Goal: Task Accomplishment & Management: Complete application form

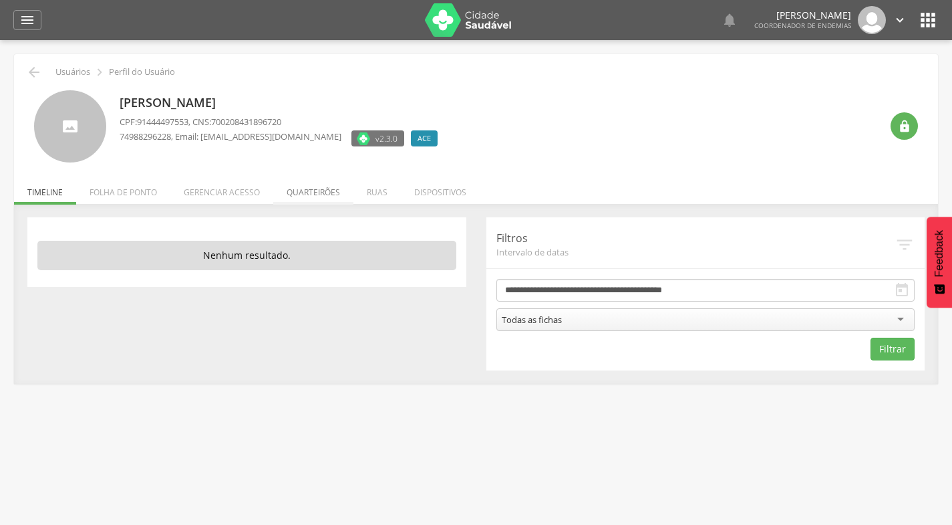
click at [305, 193] on li "Quarteirões" at bounding box center [313, 188] width 80 height 31
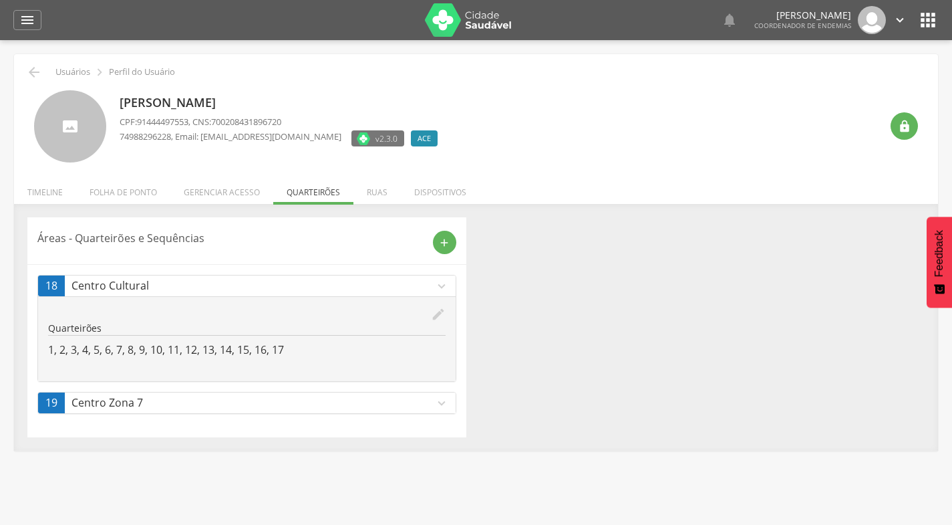
click at [451, 402] on link "19 Centro Zona 7 expand_more" at bounding box center [247, 402] width 418 height 21
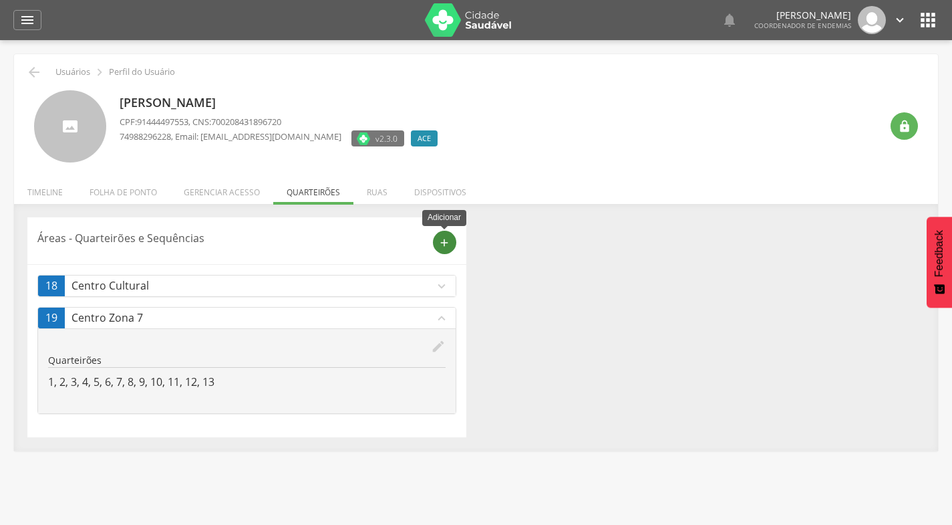
click at [445, 241] on icon "add" at bounding box center [444, 243] width 12 height 12
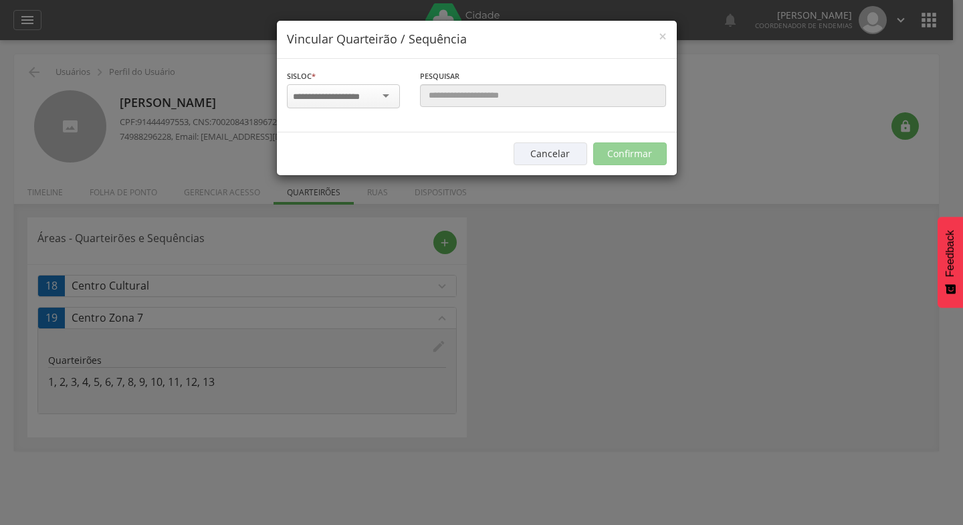
click at [387, 94] on div at bounding box center [343, 96] width 113 height 24
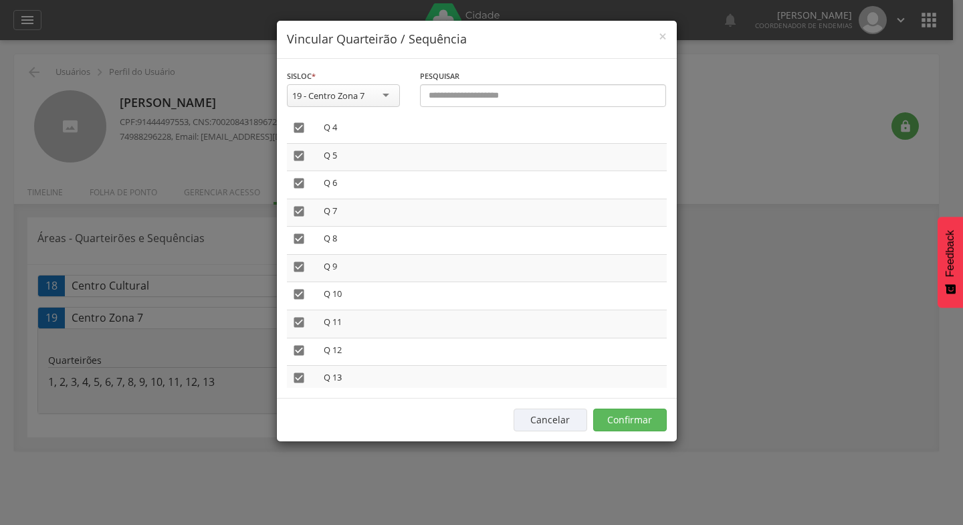
scroll to position [116, 0]
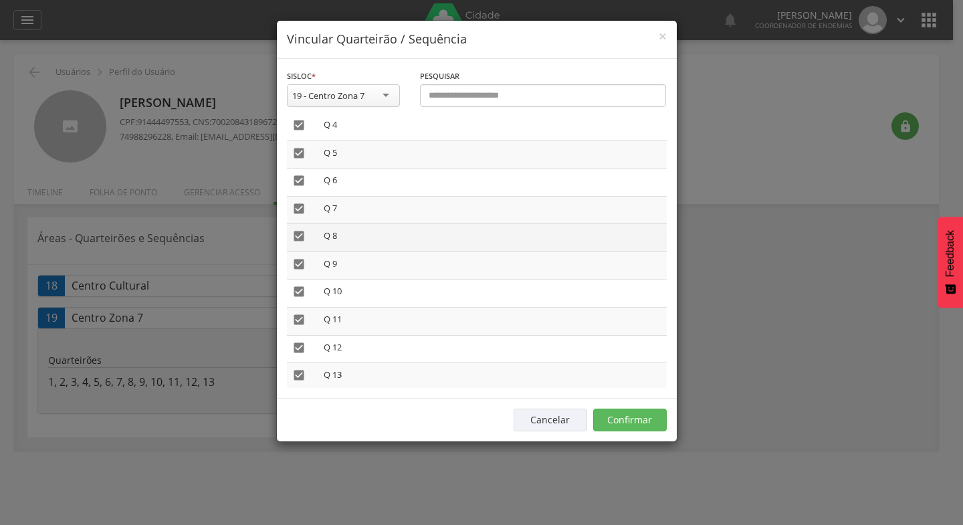
drag, startPoint x: 303, startPoint y: 235, endPoint x: 302, endPoint y: 244, distance: 8.7
click at [302, 235] on icon "" at bounding box center [298, 235] width 13 height 13
click at [302, 261] on icon "" at bounding box center [298, 263] width 13 height 13
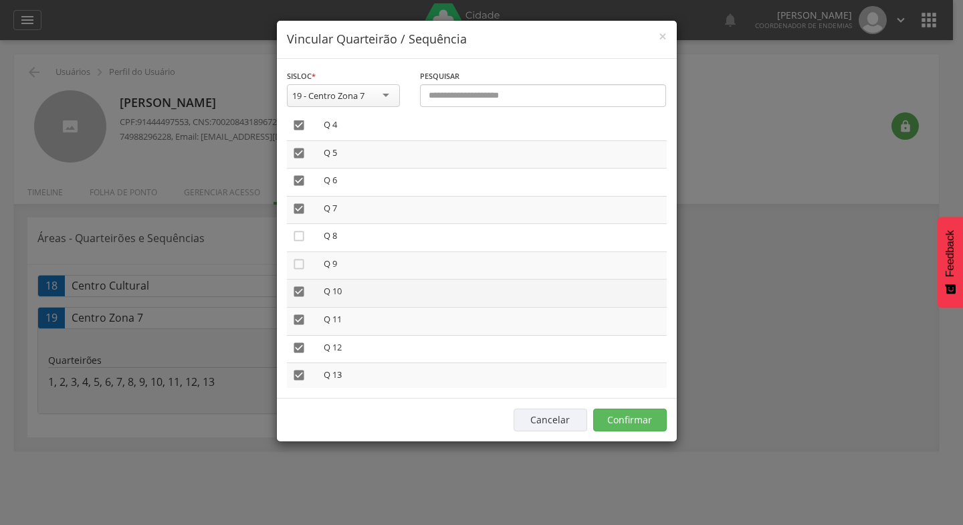
click at [297, 291] on icon "" at bounding box center [298, 291] width 13 height 13
click at [300, 319] on icon "" at bounding box center [298, 319] width 13 height 13
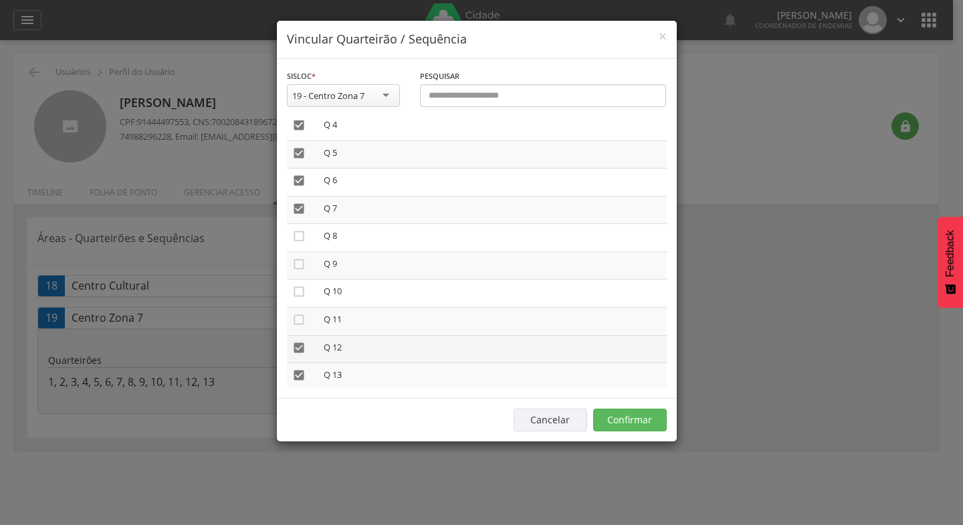
click at [295, 344] on icon "" at bounding box center [298, 347] width 13 height 13
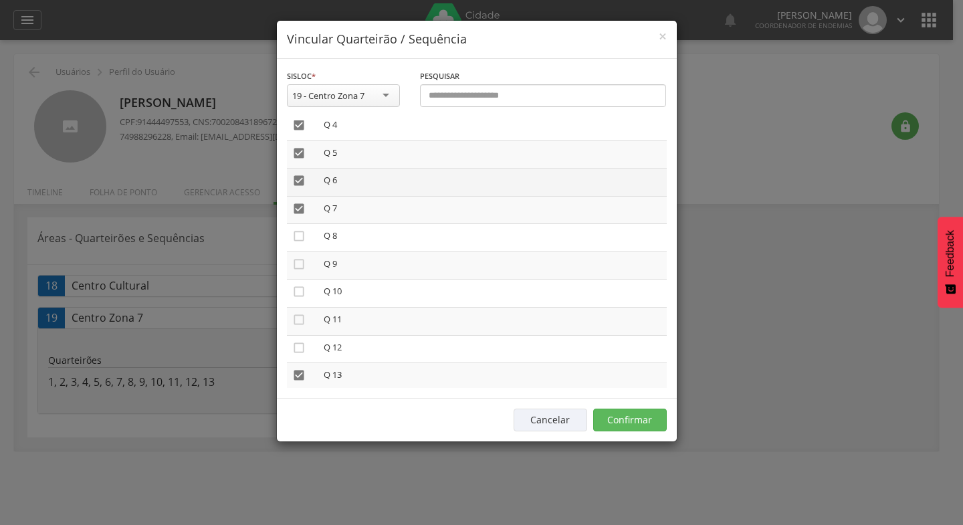
click at [299, 183] on icon "" at bounding box center [298, 180] width 13 height 13
click at [296, 207] on icon "" at bounding box center [298, 208] width 13 height 13
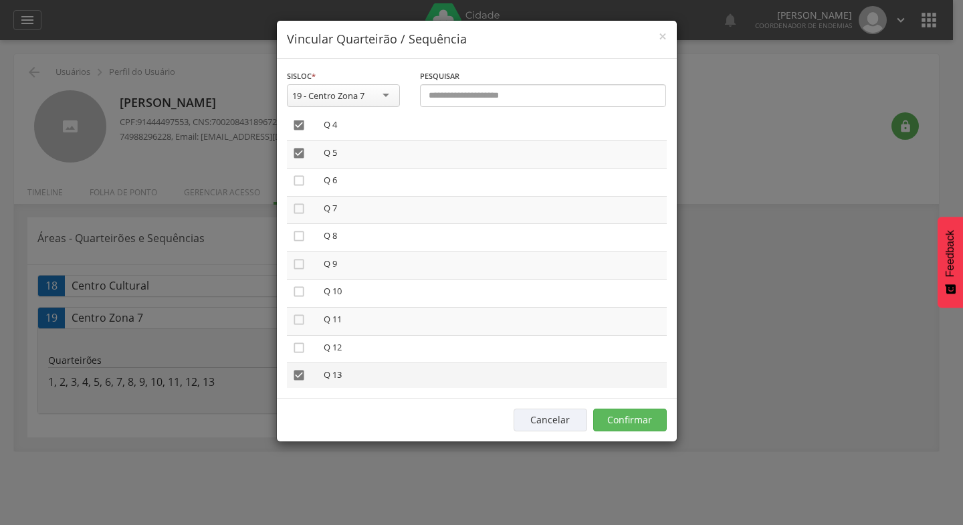
click at [299, 372] on icon "" at bounding box center [298, 374] width 13 height 13
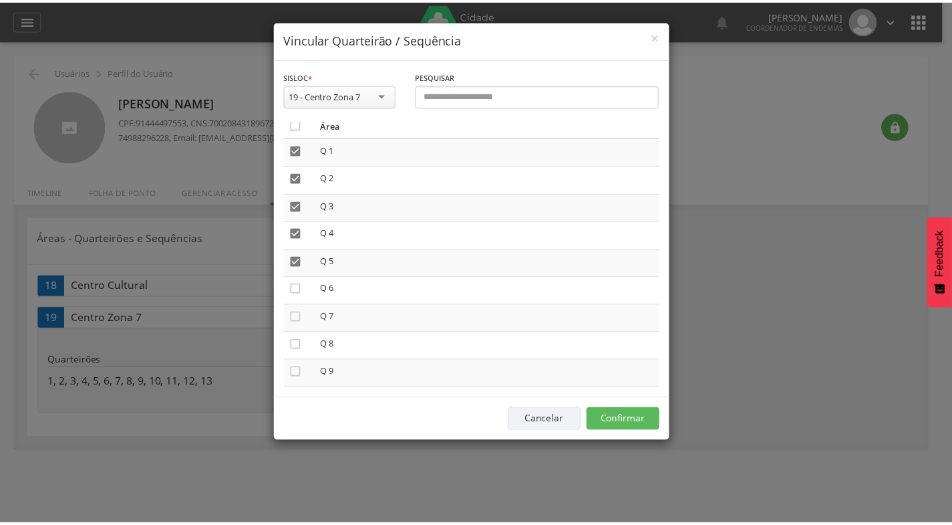
scroll to position [0, 0]
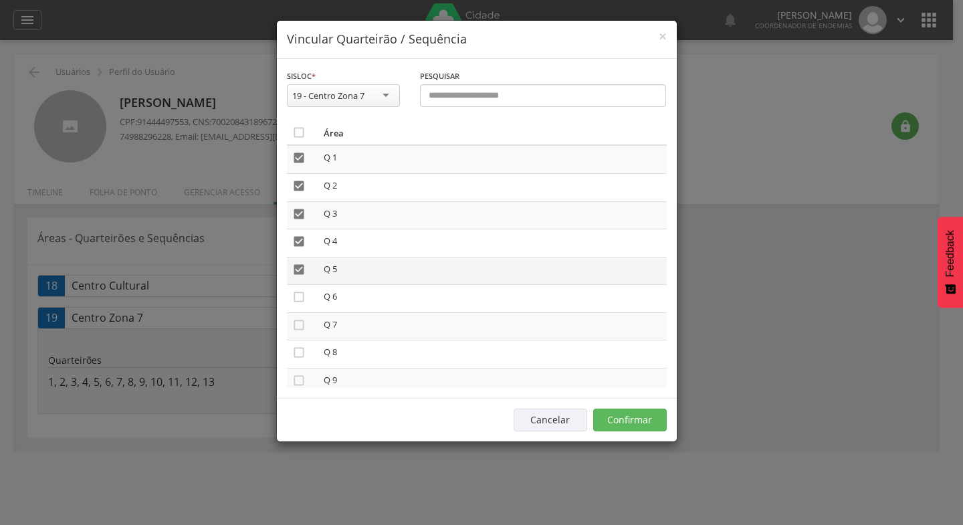
click at [301, 271] on icon "" at bounding box center [298, 269] width 13 height 13
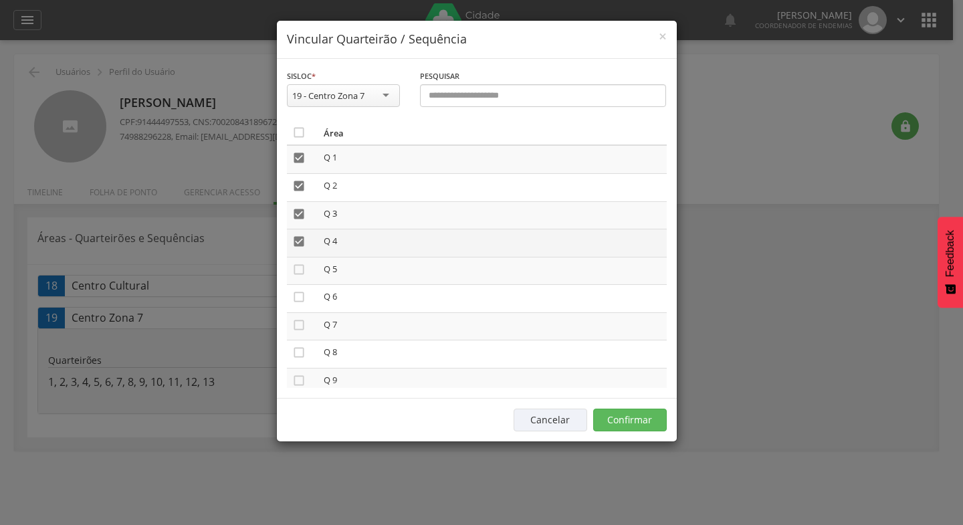
click at [296, 241] on icon "" at bounding box center [298, 241] width 13 height 13
click at [300, 240] on icon "" at bounding box center [298, 241] width 13 height 13
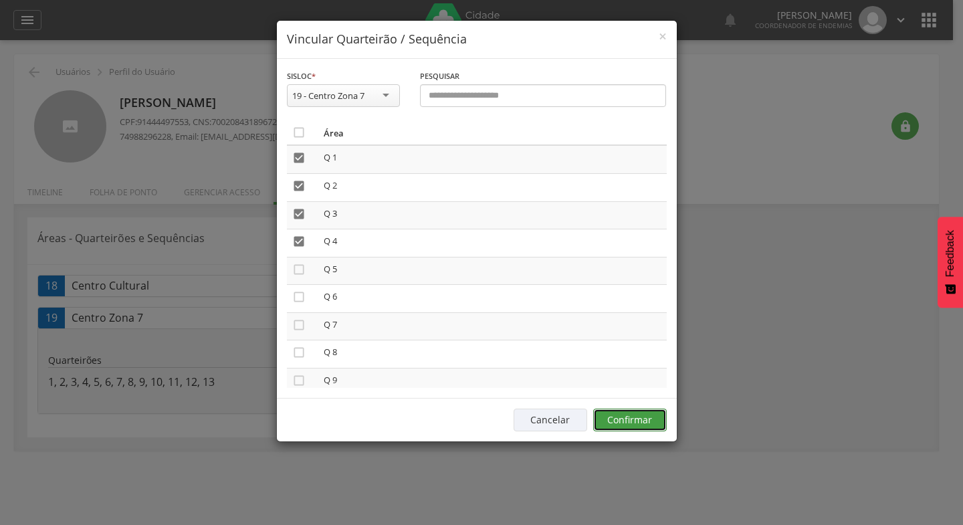
click at [628, 421] on button "Confirmar" at bounding box center [630, 419] width 74 height 23
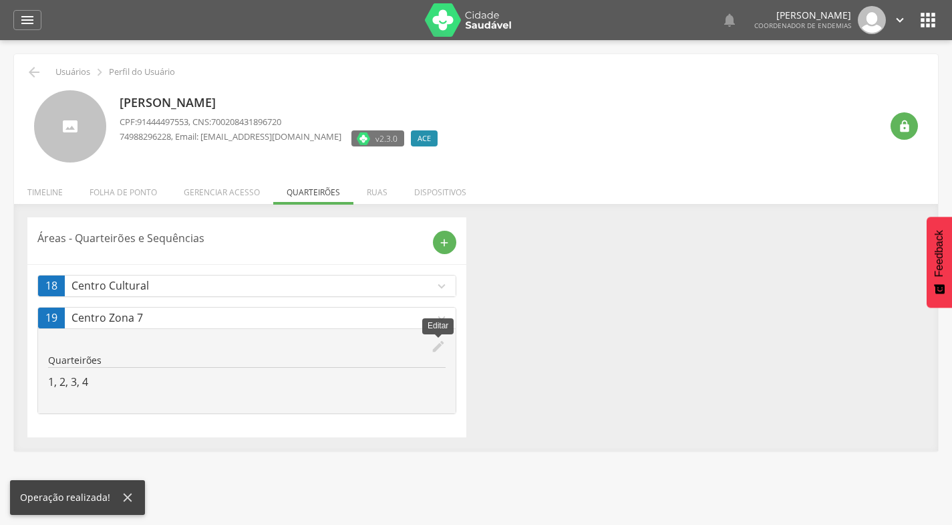
click at [437, 351] on icon "edit" at bounding box center [438, 346] width 15 height 15
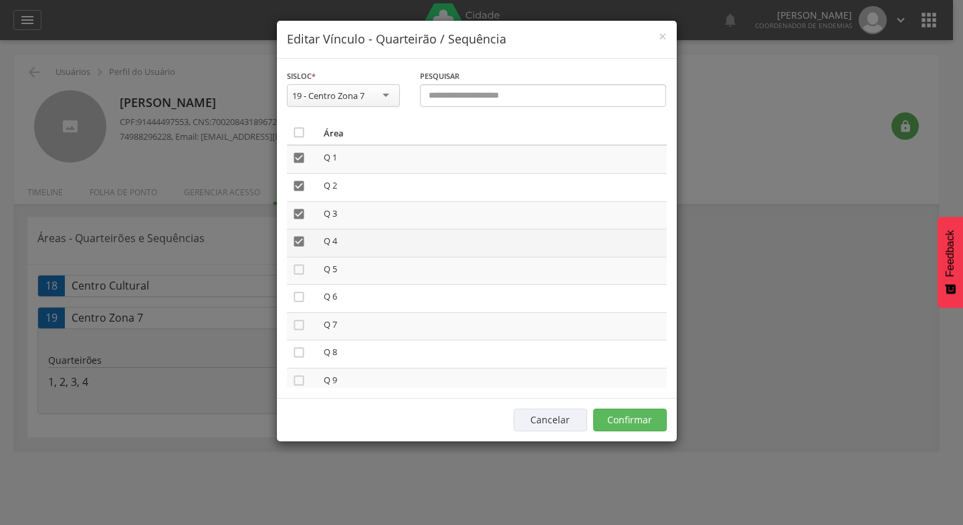
click at [297, 243] on icon "" at bounding box center [298, 241] width 13 height 13
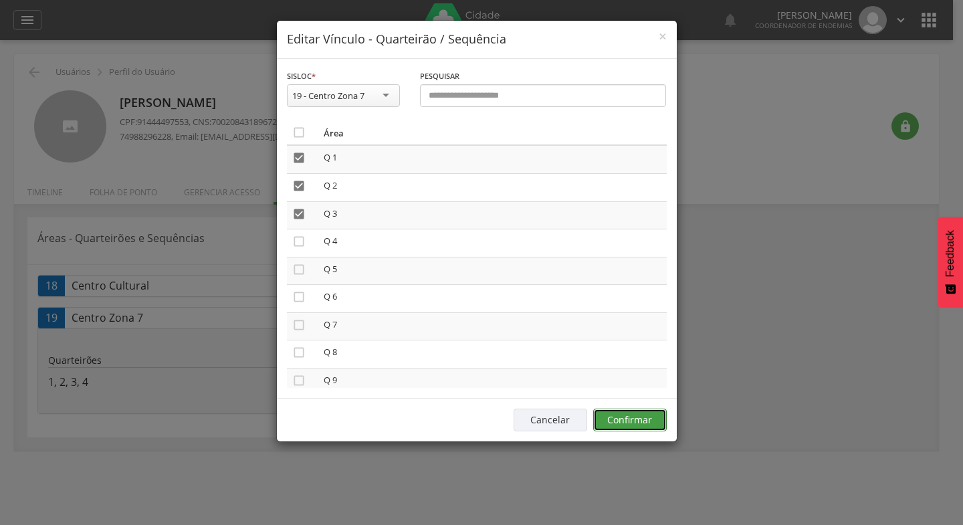
click at [616, 414] on button "Confirmar" at bounding box center [630, 419] width 74 height 23
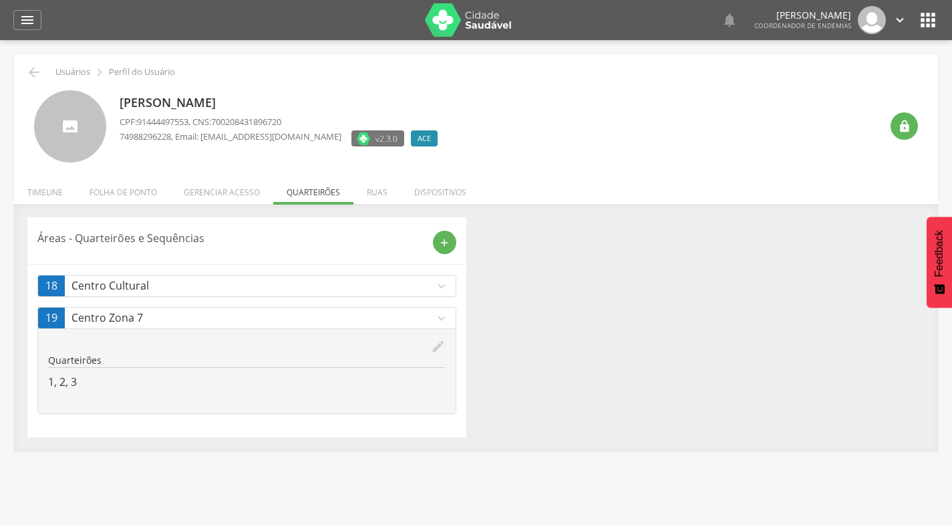
click at [440, 287] on icon "expand_more" at bounding box center [441, 286] width 15 height 15
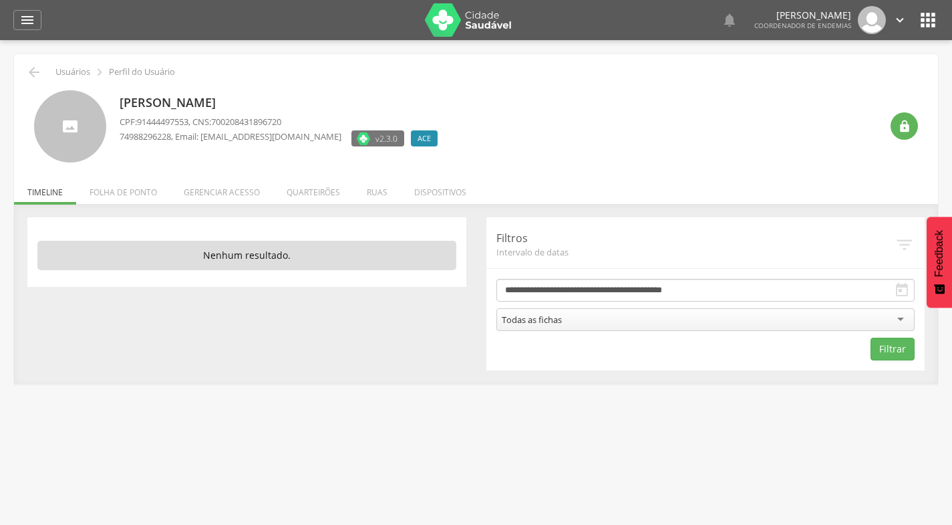
scroll to position [40, 0]
click at [313, 186] on li "Quarteirões" at bounding box center [313, 188] width 80 height 31
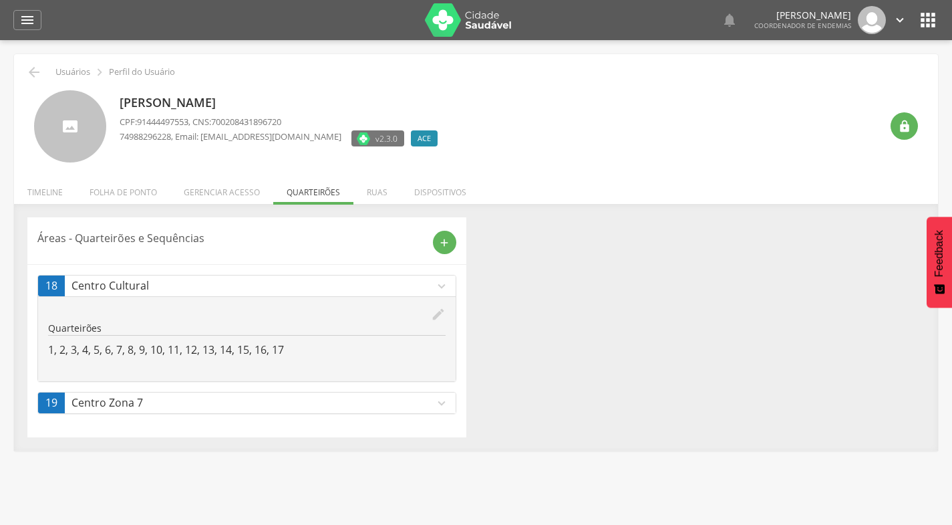
click at [444, 405] on icon "expand_more" at bounding box center [441, 403] width 15 height 15
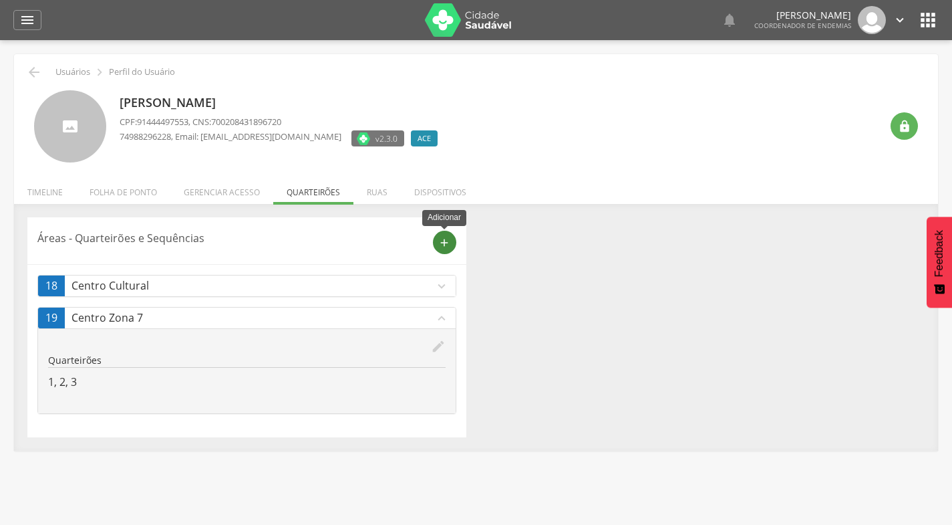
click at [442, 247] on icon "add" at bounding box center [444, 243] width 12 height 12
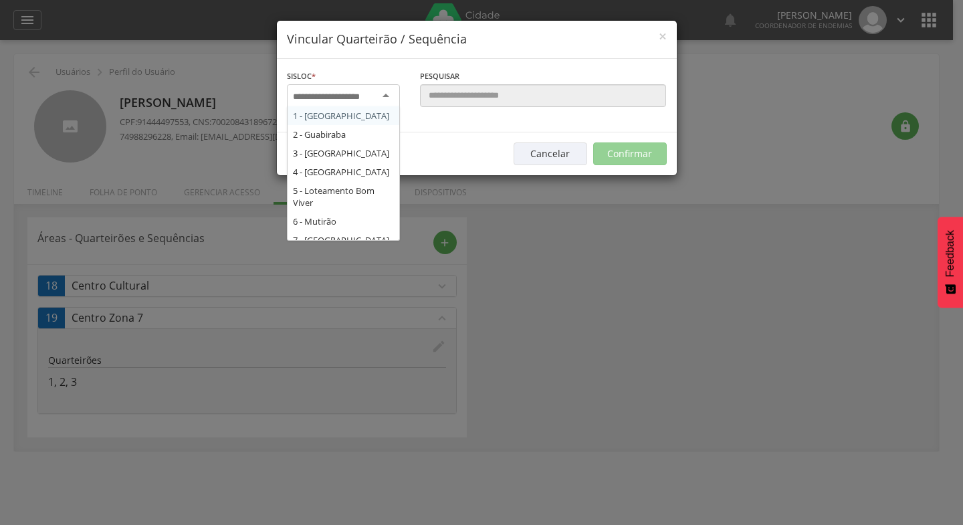
click at [367, 96] on input "select-one" at bounding box center [335, 97] width 84 height 12
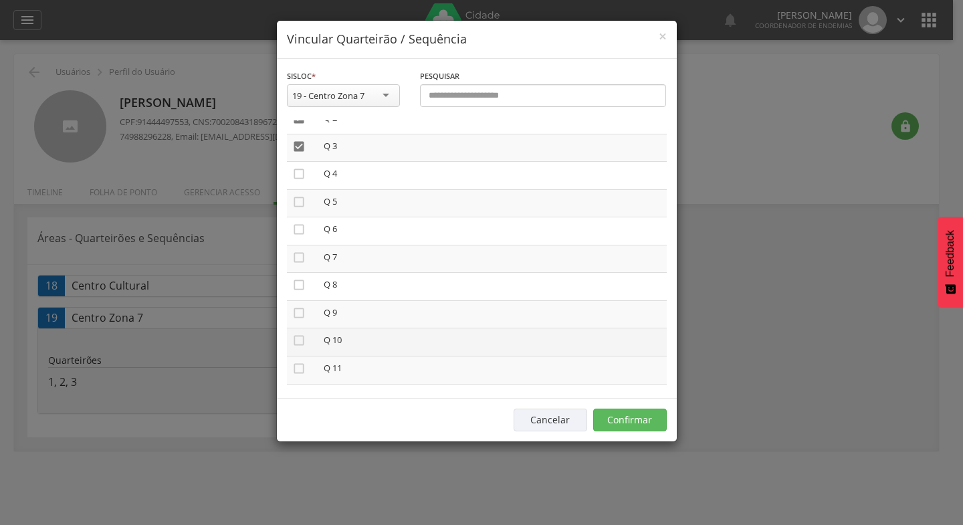
scroll to position [132, 0]
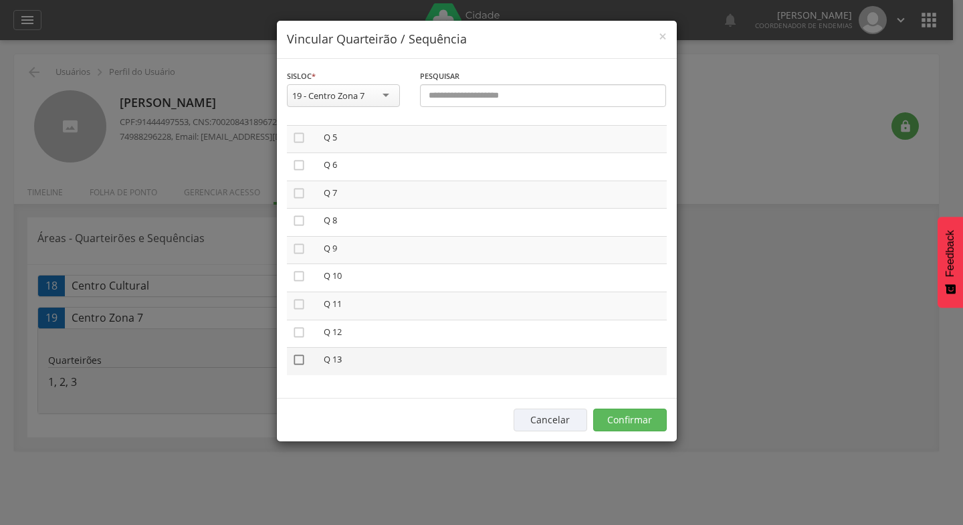
click at [299, 358] on icon "" at bounding box center [298, 359] width 13 height 13
click at [298, 249] on icon "" at bounding box center [298, 248] width 13 height 13
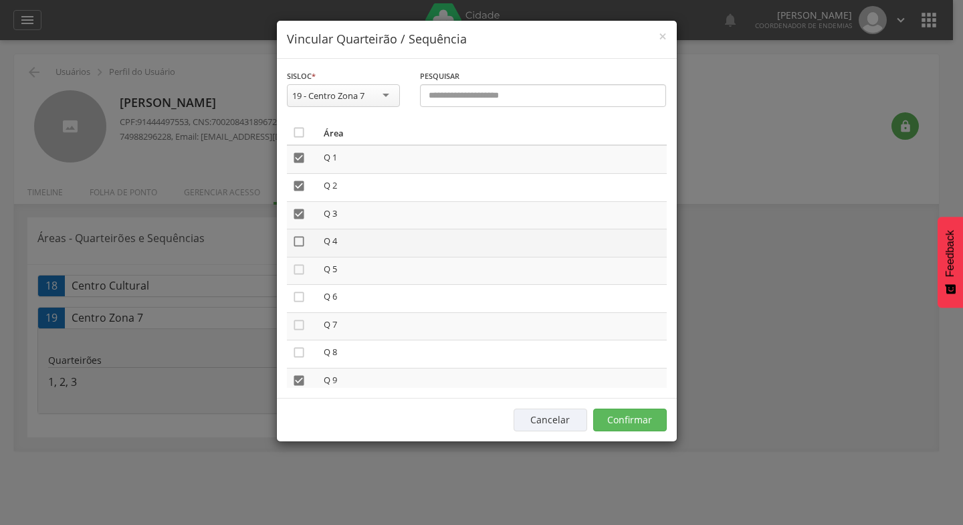
click at [296, 240] on icon "" at bounding box center [298, 241] width 13 height 13
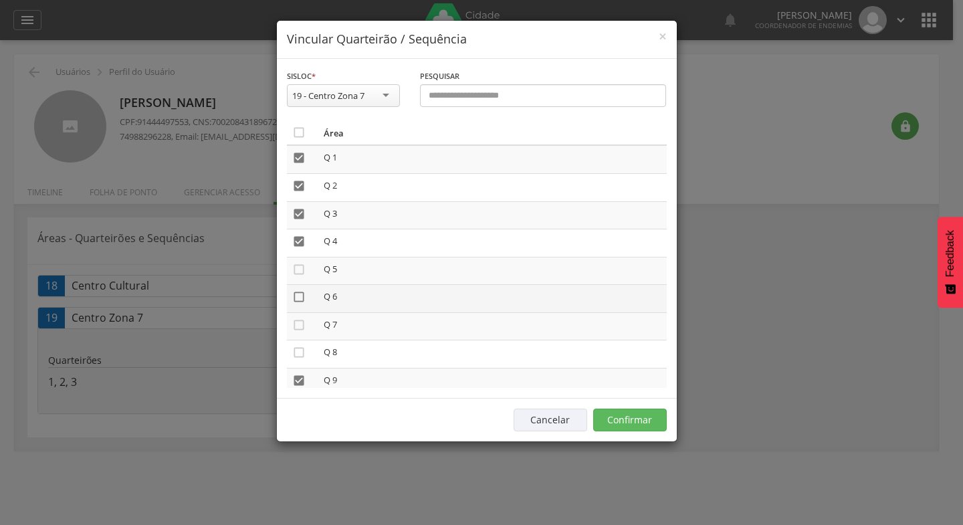
drag, startPoint x: 299, startPoint y: 266, endPoint x: 299, endPoint y: 295, distance: 29.4
click at [300, 267] on icon "" at bounding box center [298, 269] width 13 height 13
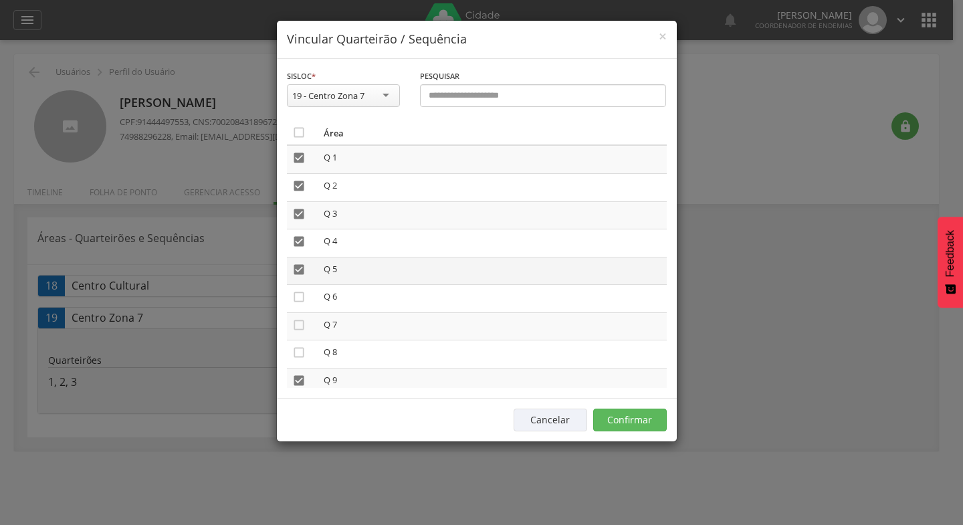
click at [298, 271] on icon "" at bounding box center [298, 269] width 13 height 13
click at [299, 269] on icon "" at bounding box center [298, 269] width 13 height 13
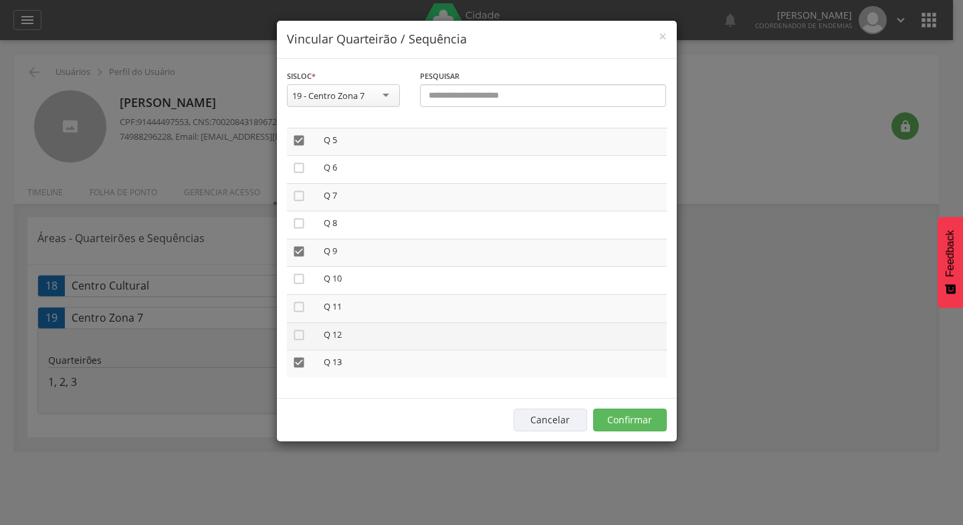
scroll to position [132, 0]
click at [301, 333] on icon "" at bounding box center [298, 332] width 13 height 13
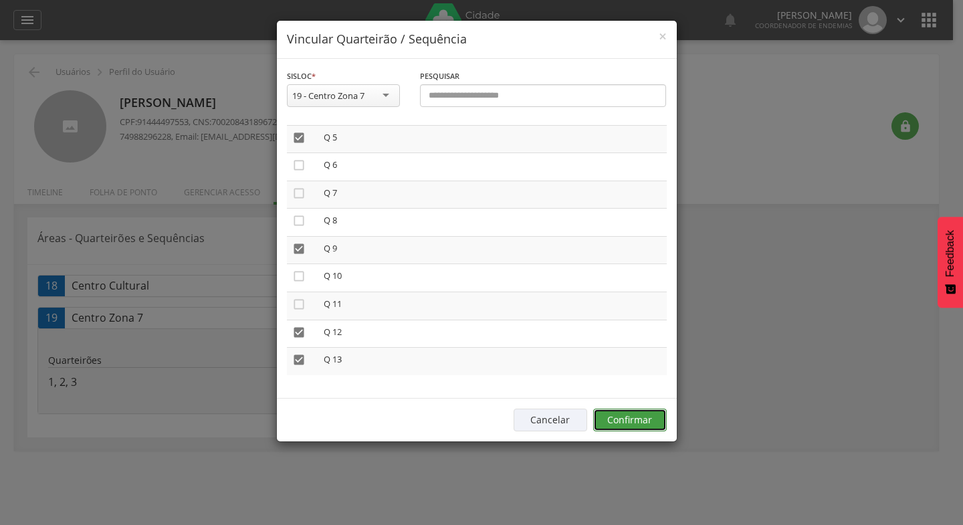
click at [626, 420] on button "Confirmar" at bounding box center [630, 419] width 74 height 23
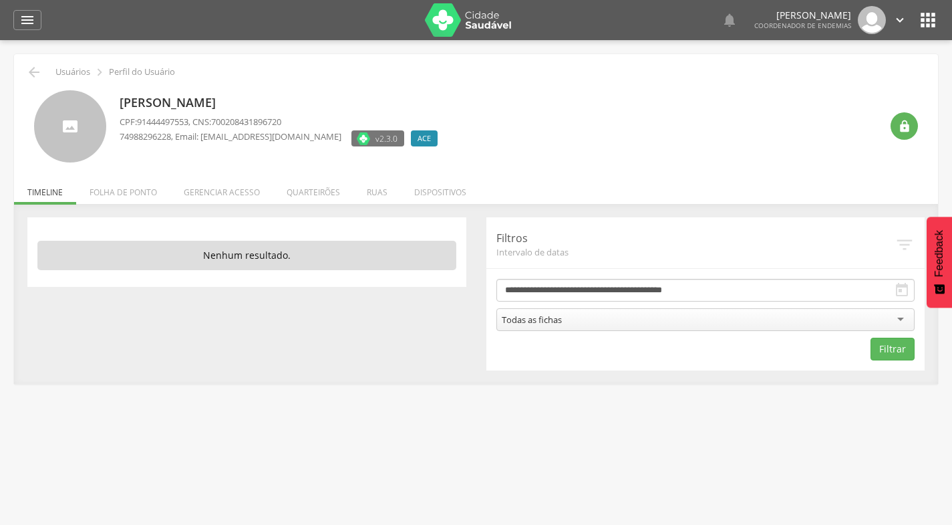
click at [903, 27] on icon "" at bounding box center [900, 20] width 15 height 15
click at [840, 80] on link "Sair" at bounding box center [854, 77] width 106 height 17
